Goal: Find specific page/section: Find specific page/section

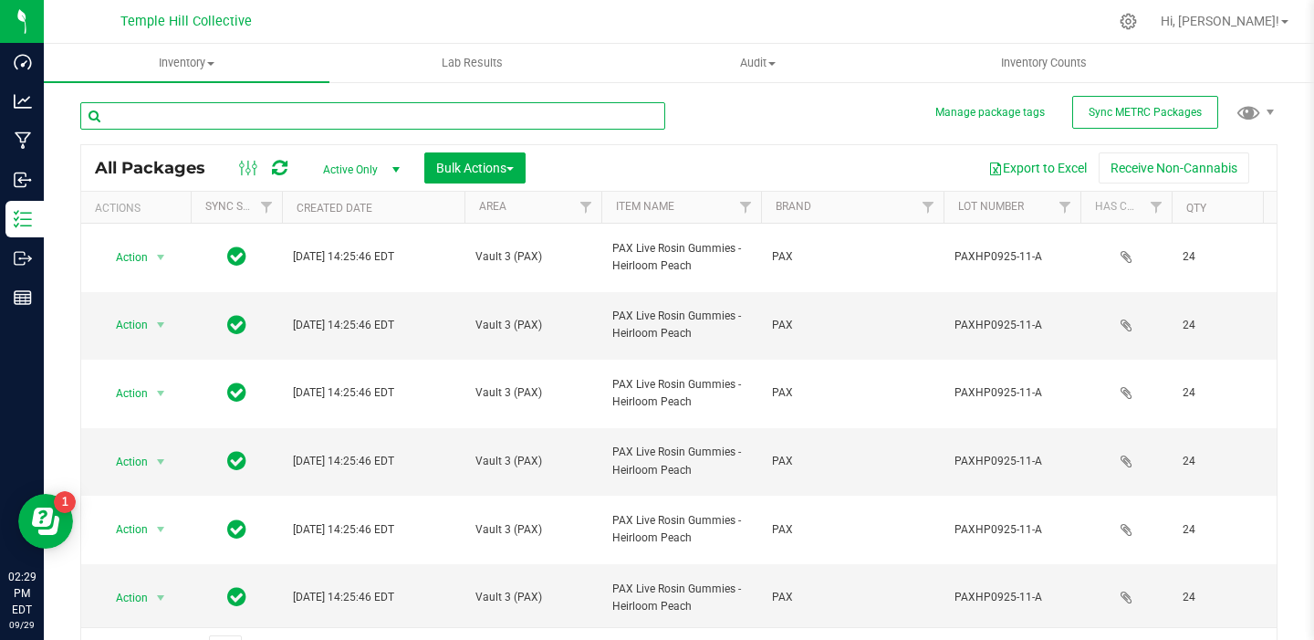
click at [254, 119] on input "text" at bounding box center [372, 115] width 585 height 27
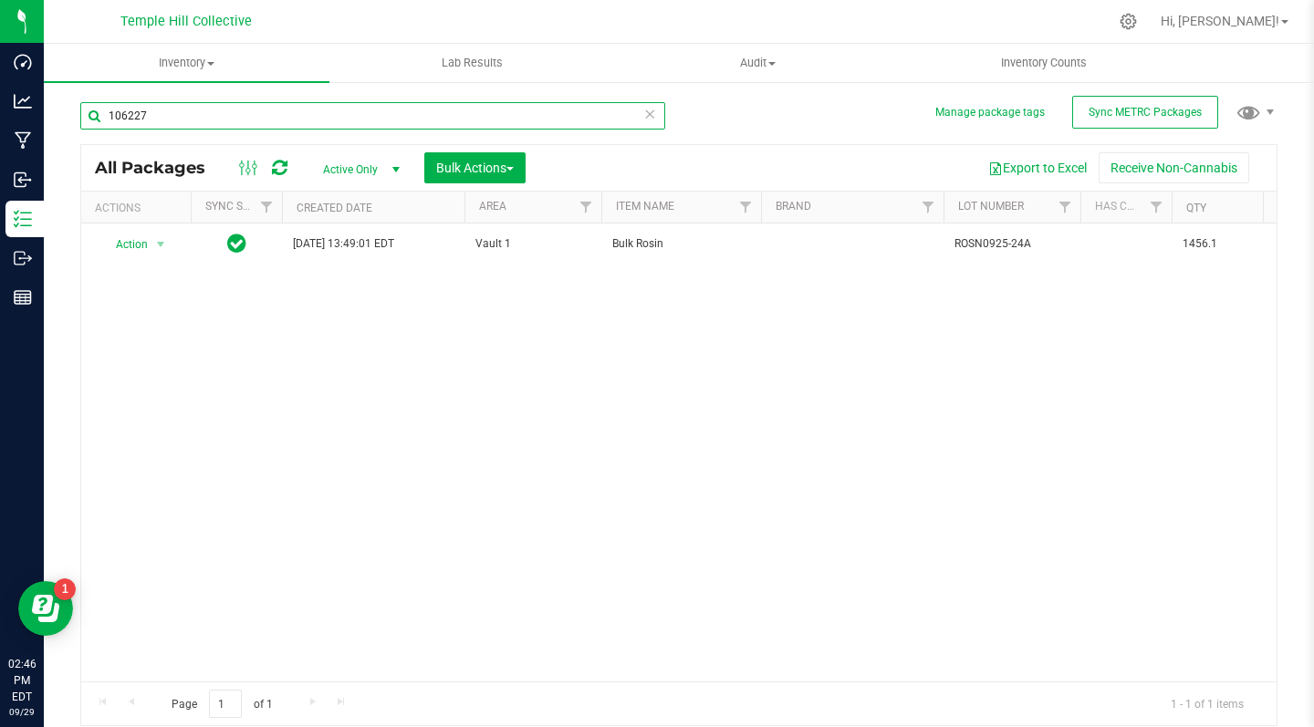
type input "106227"
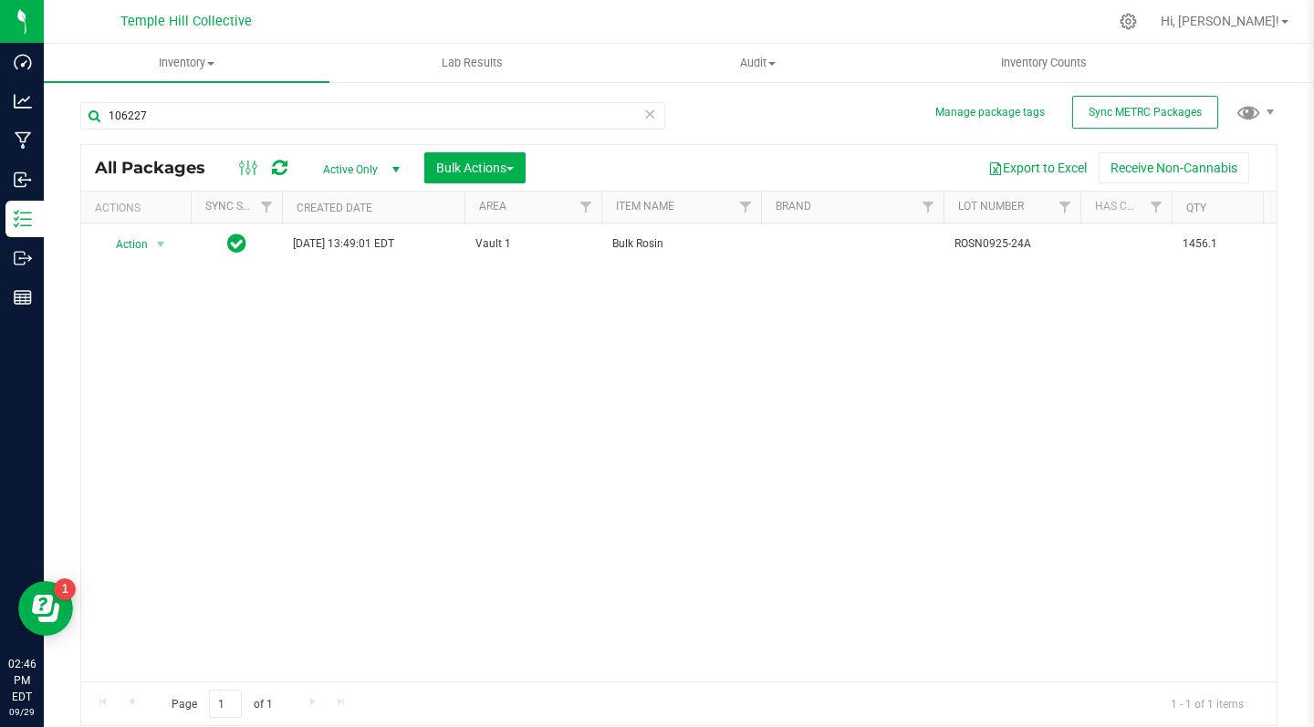
click at [651, 114] on icon at bounding box center [649, 113] width 13 height 22
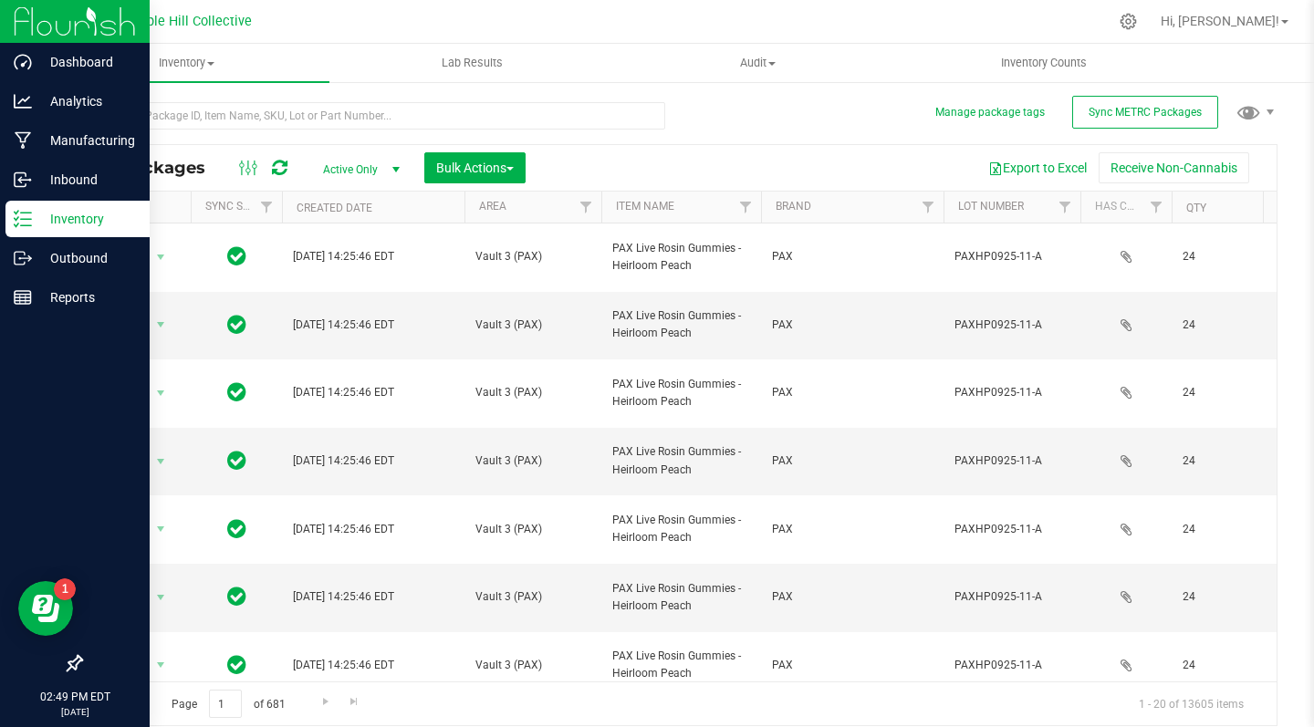
click at [38, 19] on img at bounding box center [75, 21] width 122 height 43
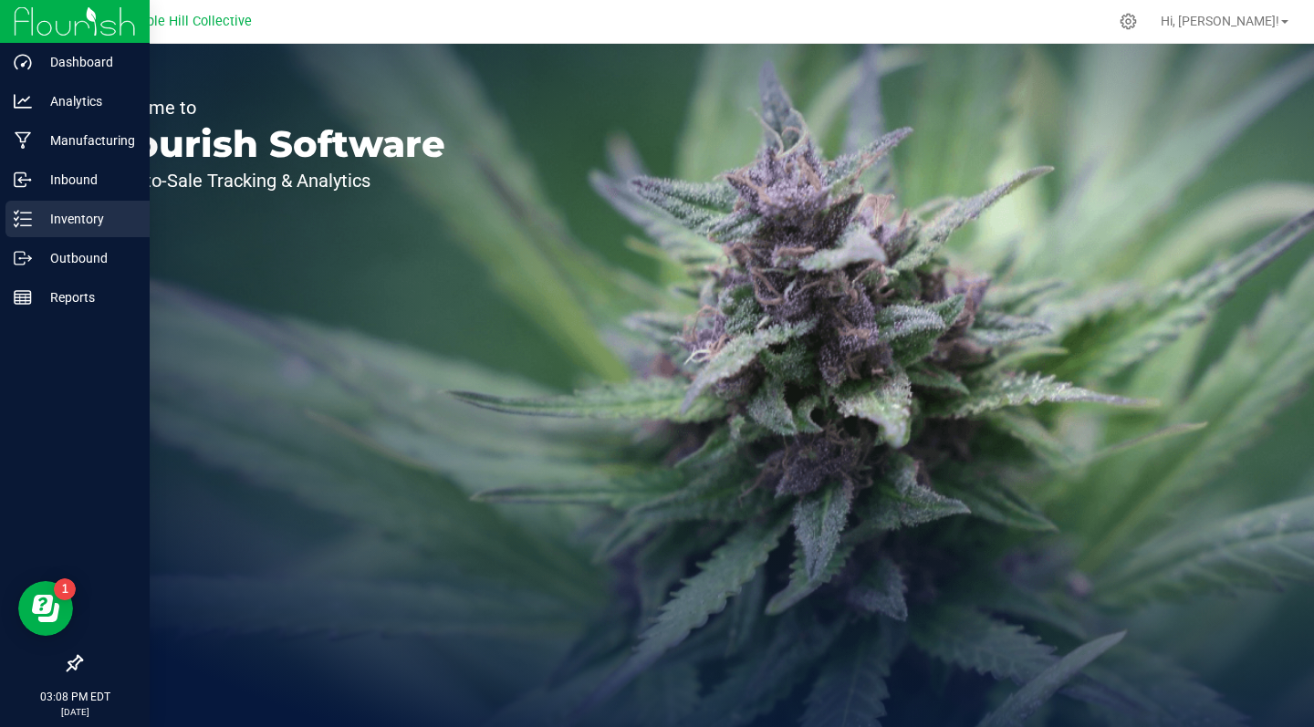
click at [86, 215] on p "Inventory" at bounding box center [87, 219] width 110 height 22
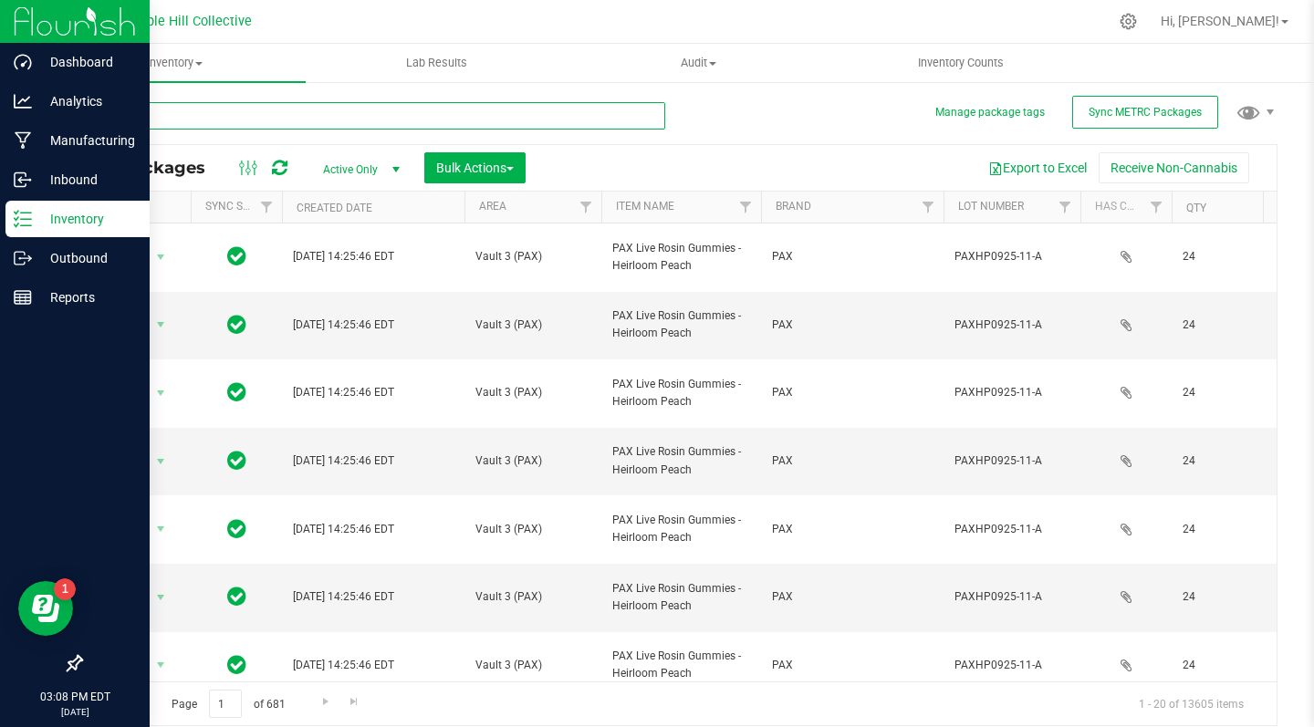
click at [290, 111] on input "text" at bounding box center [372, 115] width 585 height 27
